Goal: Go to known website: Access a specific website the user already knows

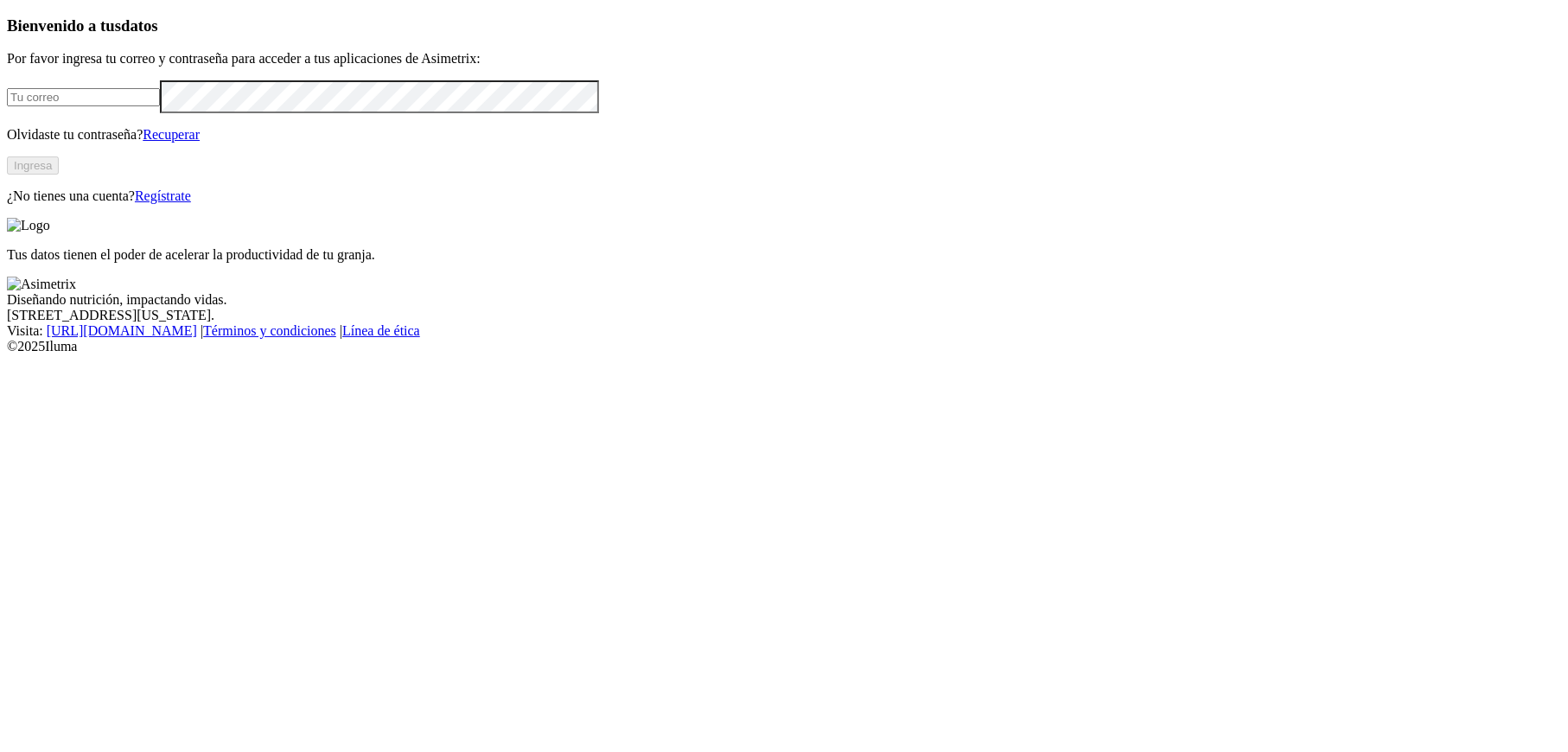
type input "[PERSON_NAME][EMAIL_ADDRESS][PERSON_NAME][DOMAIN_NAME]"
click at [59, 175] on button "Ingresa" at bounding box center [32, 165] width 52 height 18
